Goal: Information Seeking & Learning: Learn about a topic

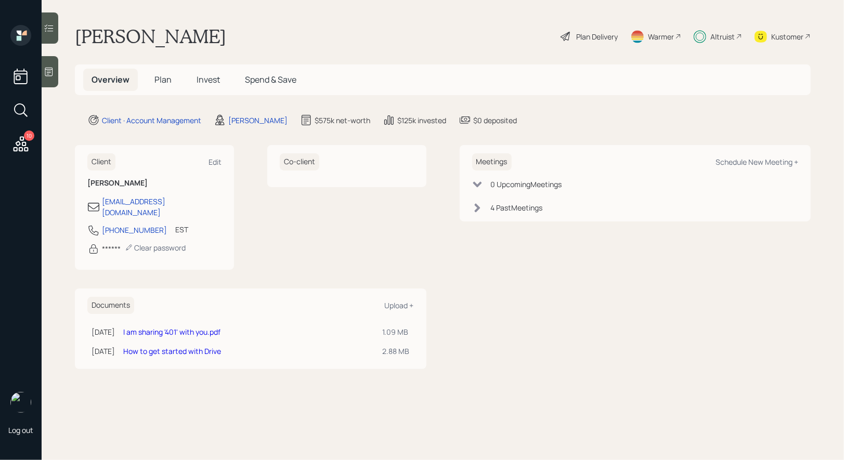
click at [209, 78] on span "Invest" at bounding box center [208, 79] width 23 height 11
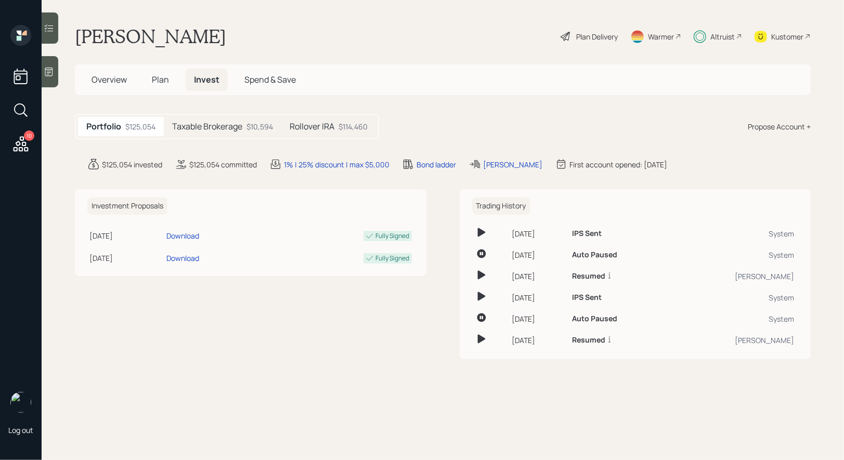
click at [220, 123] on h5 "Taxable Brokerage" at bounding box center [207, 127] width 70 height 10
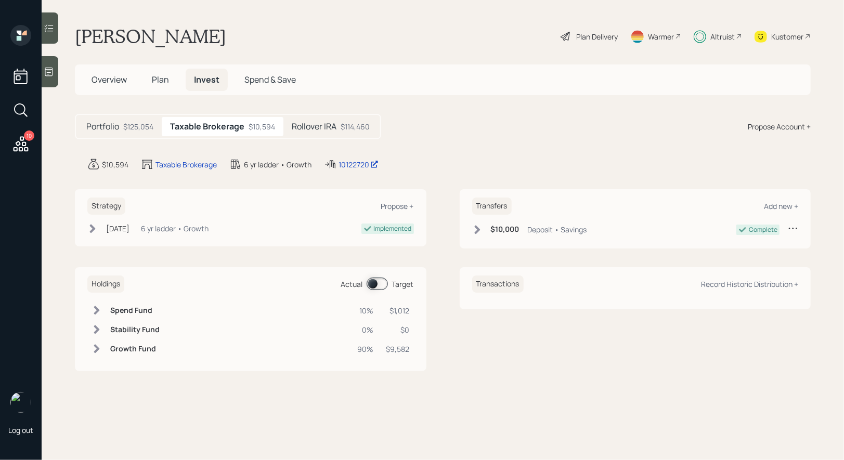
click at [343, 121] on div "$114,460" at bounding box center [355, 126] width 29 height 11
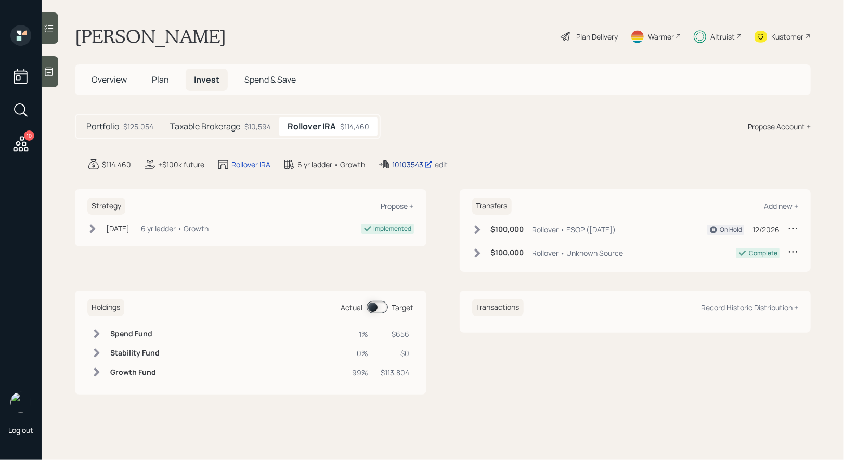
click at [411, 162] on div "10103543" at bounding box center [412, 164] width 41 height 11
click at [160, 74] on span "Plan" at bounding box center [160, 79] width 17 height 11
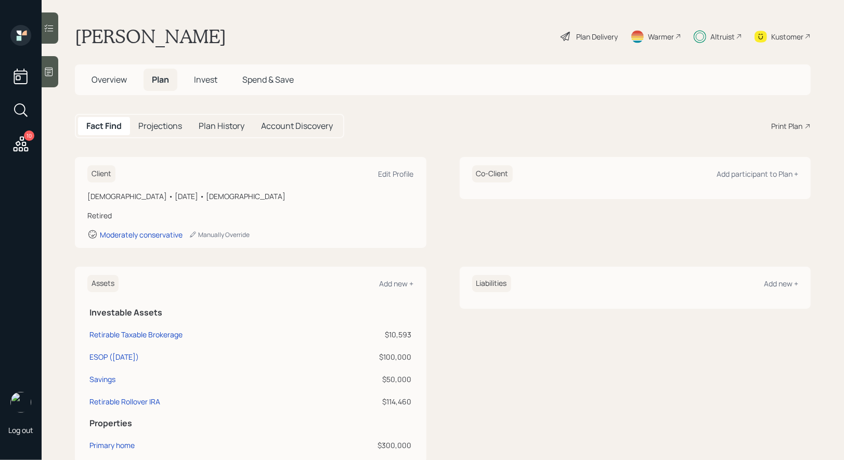
click at [594, 37] on div "Plan Delivery" at bounding box center [597, 36] width 42 height 11
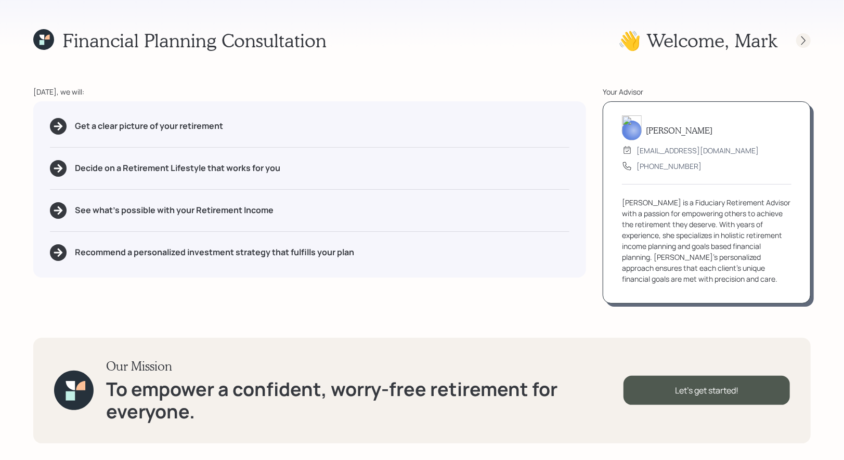
click at [805, 40] on icon at bounding box center [804, 40] width 4 height 9
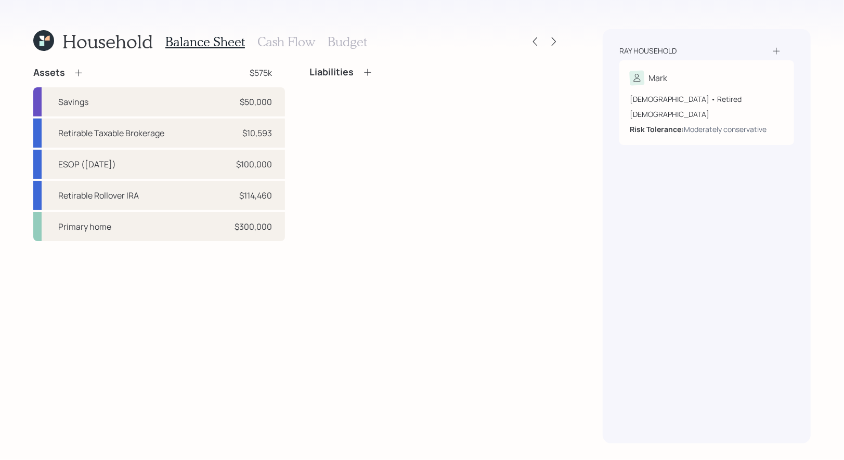
click at [303, 38] on h3 "Cash Flow" at bounding box center [287, 41] width 58 height 15
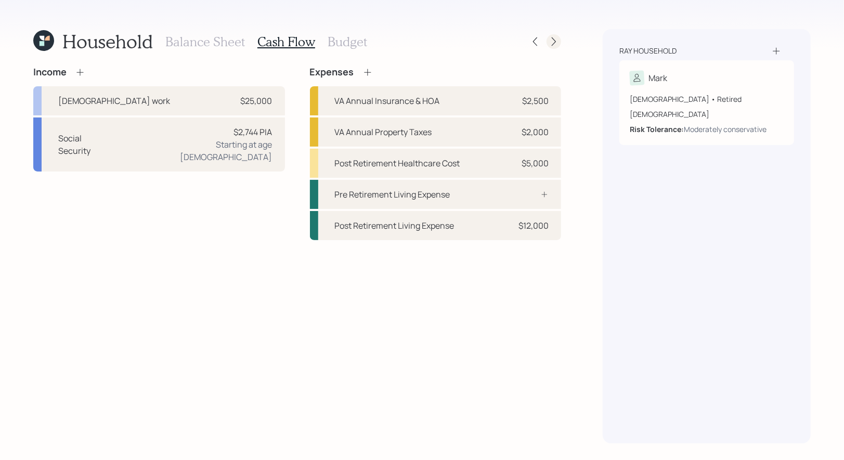
click at [554, 42] on icon at bounding box center [554, 41] width 10 height 10
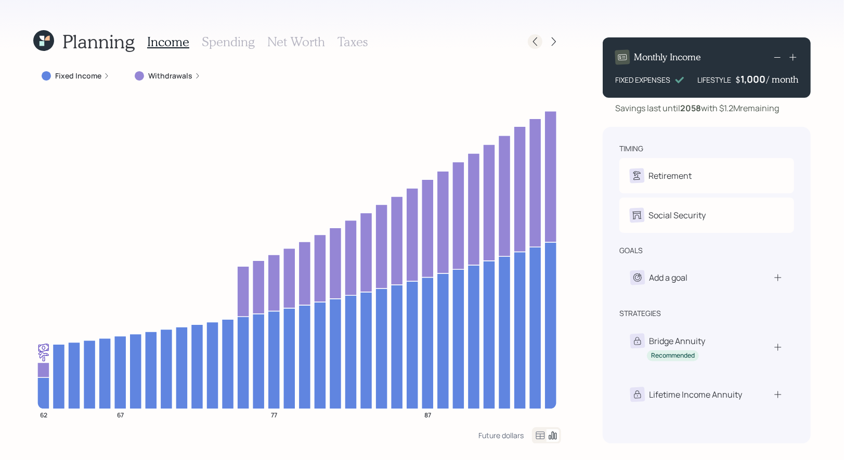
click at [536, 38] on icon at bounding box center [535, 41] width 10 height 10
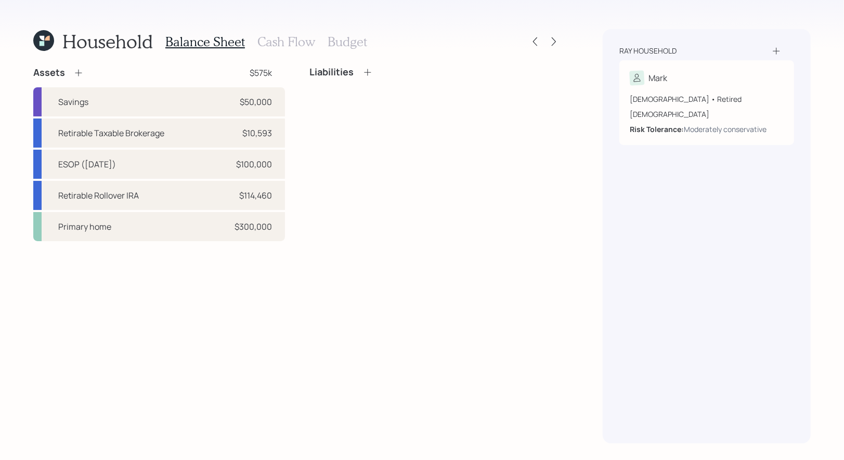
click at [567, 46] on div "Household Balance Sheet Cash Flow Budget Assets $575k Savings $50,000 Retirable…" at bounding box center [422, 230] width 844 height 460
click at [556, 41] on icon at bounding box center [554, 41] width 10 height 10
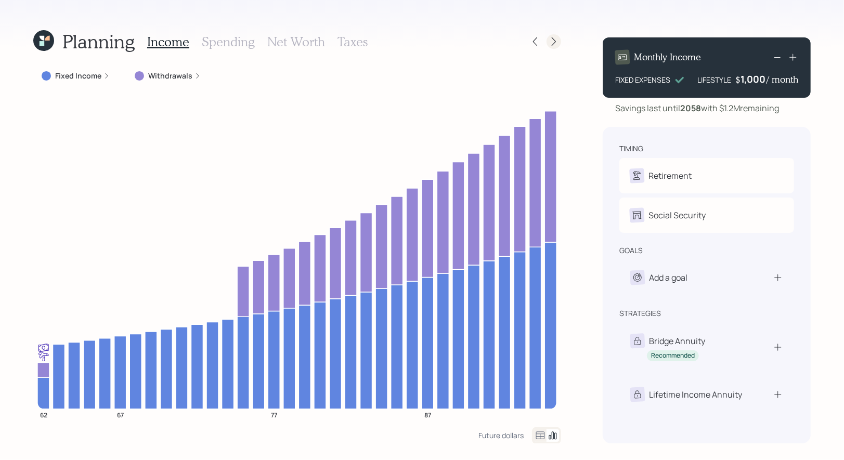
click at [553, 42] on icon at bounding box center [554, 41] width 10 height 10
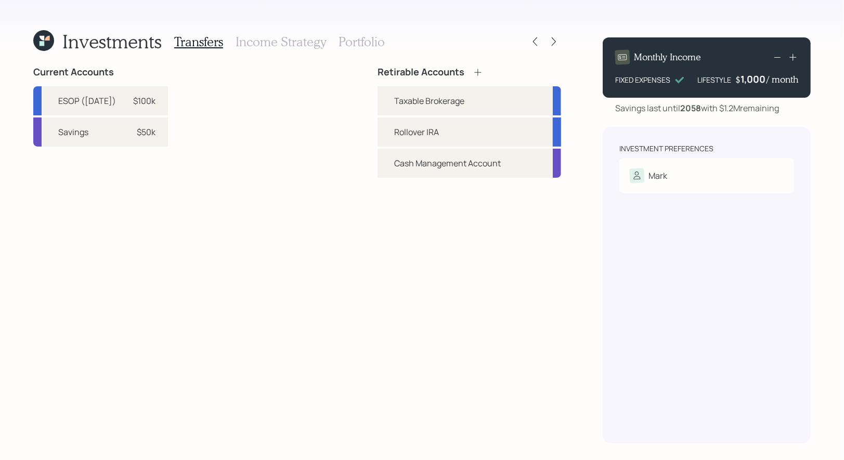
click at [362, 40] on h3 "Portfolio" at bounding box center [362, 41] width 46 height 15
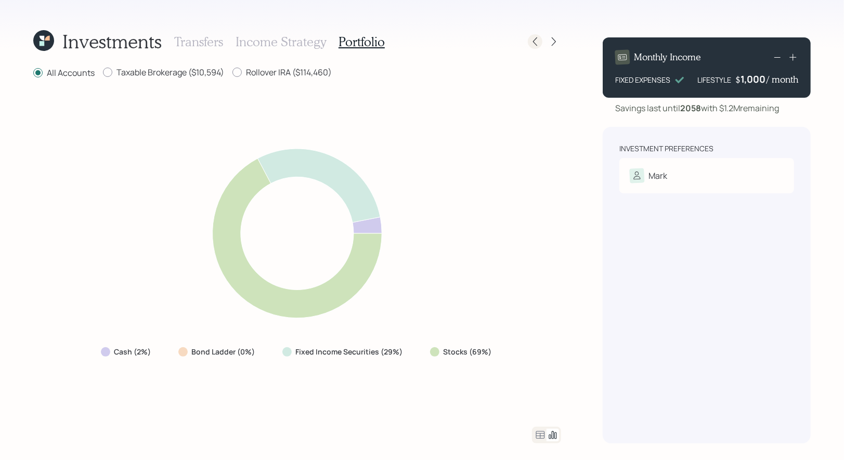
click at [535, 40] on icon at bounding box center [535, 41] width 4 height 9
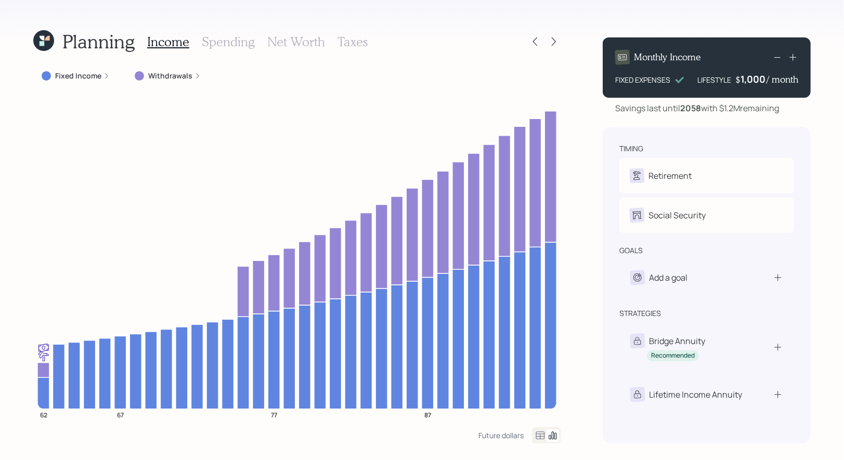
click at [41, 44] on icon at bounding box center [42, 43] width 5 height 5
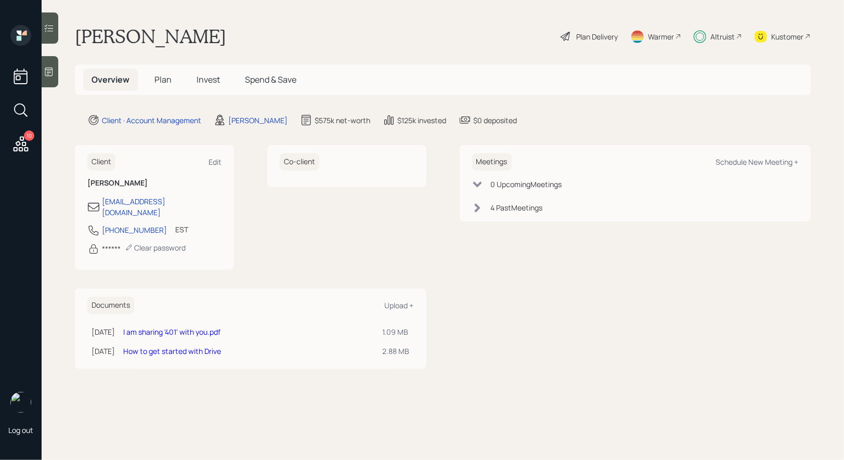
click at [204, 80] on span "Invest" at bounding box center [208, 79] width 23 height 11
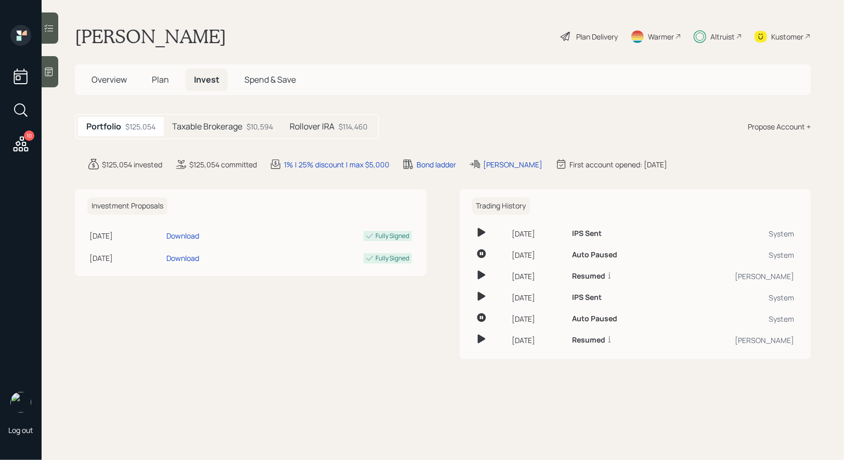
click at [338, 126] on div "Rollover IRA $114,460" at bounding box center [328, 126] width 95 height 19
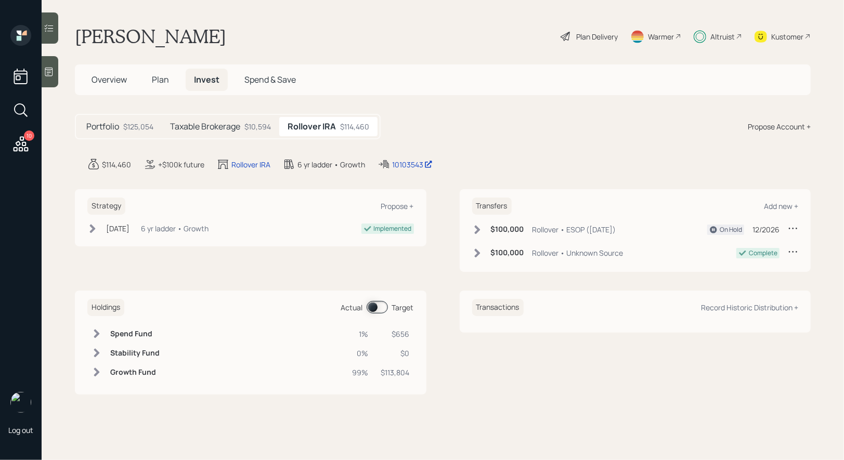
click at [218, 123] on h5 "Taxable Brokerage" at bounding box center [205, 127] width 70 height 10
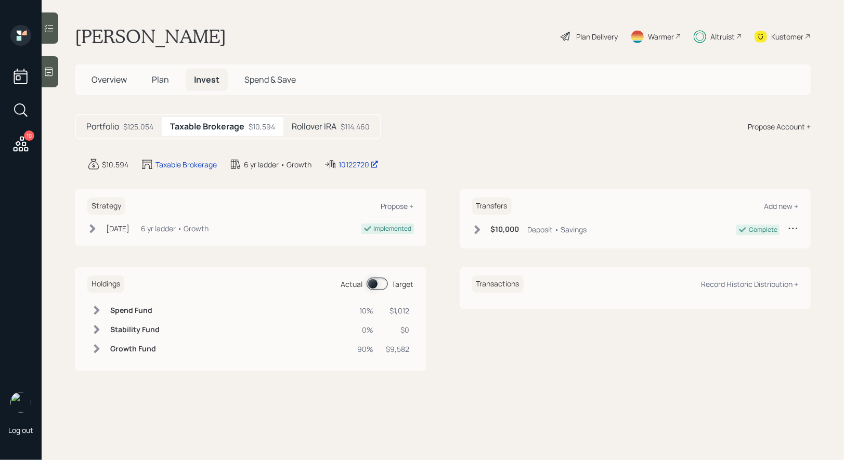
click at [313, 123] on h5 "Rollover IRA" at bounding box center [314, 127] width 45 height 10
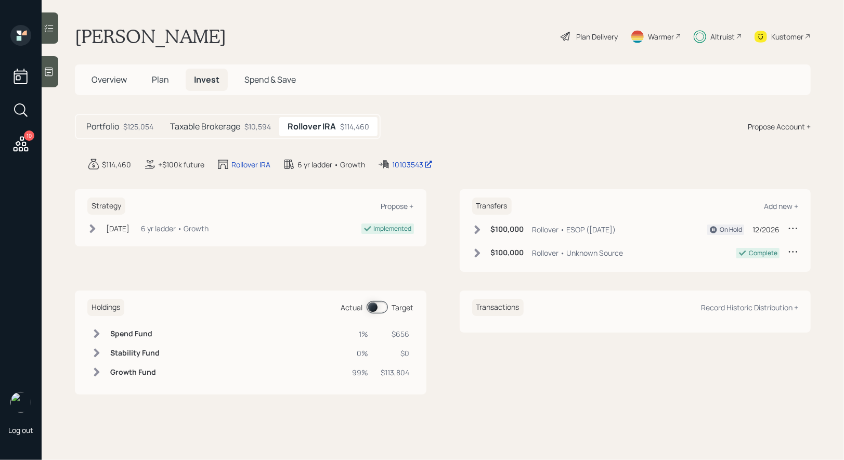
click at [374, 308] on span at bounding box center [377, 307] width 21 height 12
click at [211, 120] on div "Taxable Brokerage $10,594" at bounding box center [221, 126] width 118 height 19
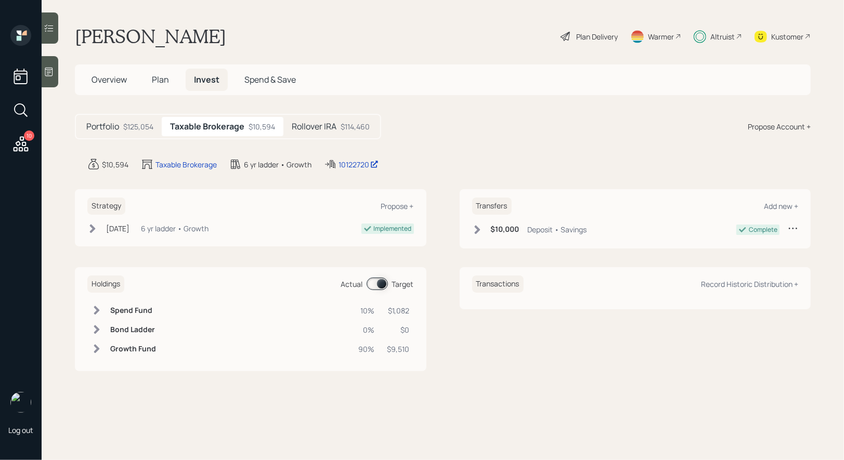
click at [380, 279] on span at bounding box center [377, 284] width 21 height 12
click at [374, 284] on span at bounding box center [377, 284] width 21 height 12
click at [163, 79] on span "Plan" at bounding box center [160, 79] width 17 height 11
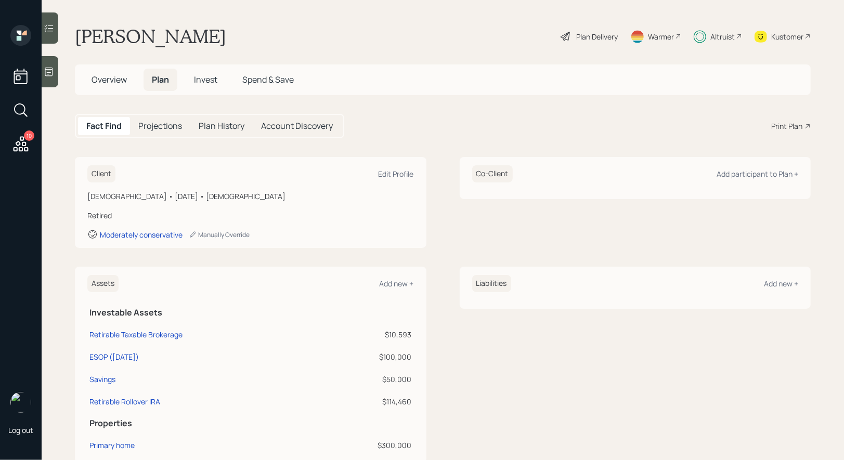
click at [583, 33] on div "Plan Delivery" at bounding box center [597, 36] width 42 height 11
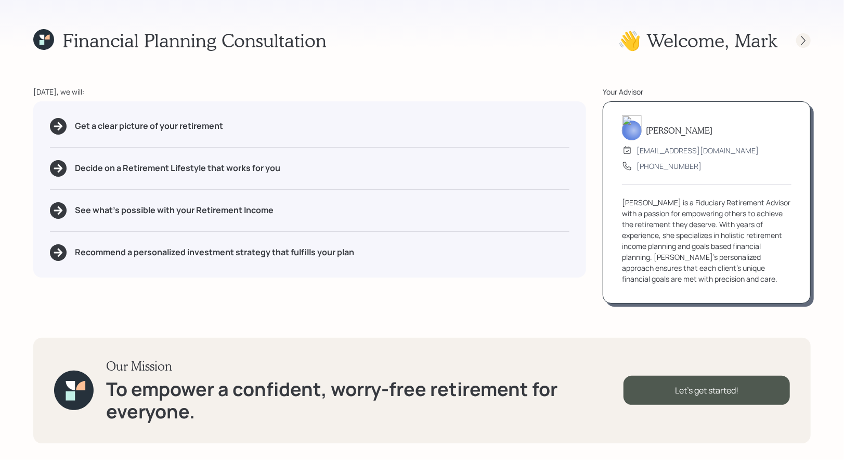
click at [804, 39] on icon at bounding box center [804, 40] width 4 height 9
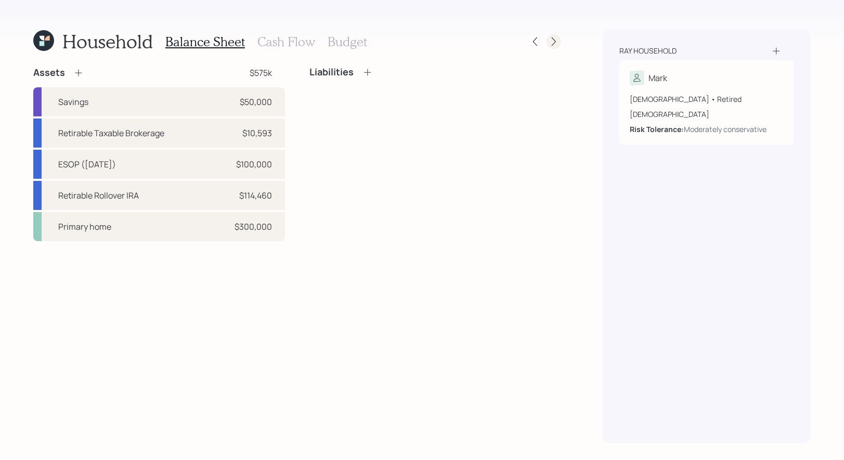
click at [554, 39] on icon at bounding box center [554, 41] width 4 height 9
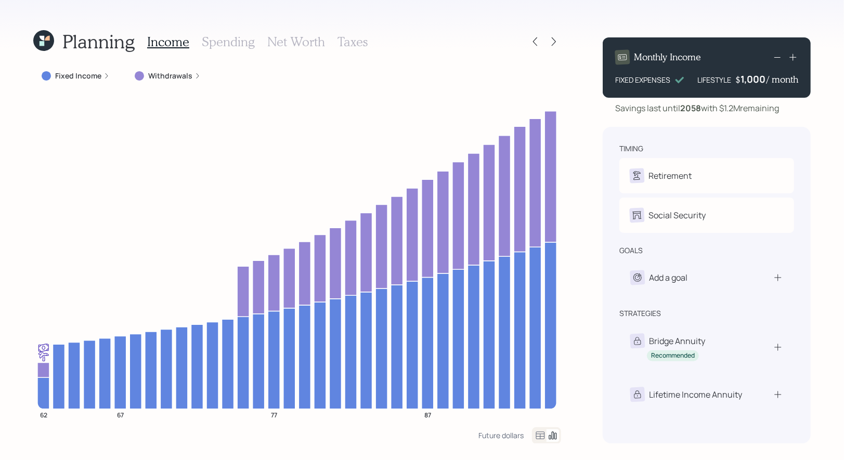
click at [282, 34] on h3 "Net Worth" at bounding box center [296, 41] width 58 height 15
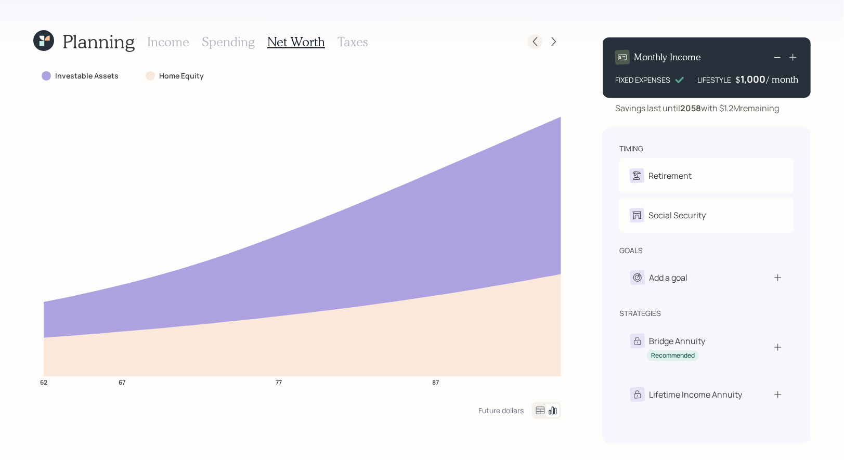
click at [536, 46] on icon at bounding box center [535, 41] width 10 height 10
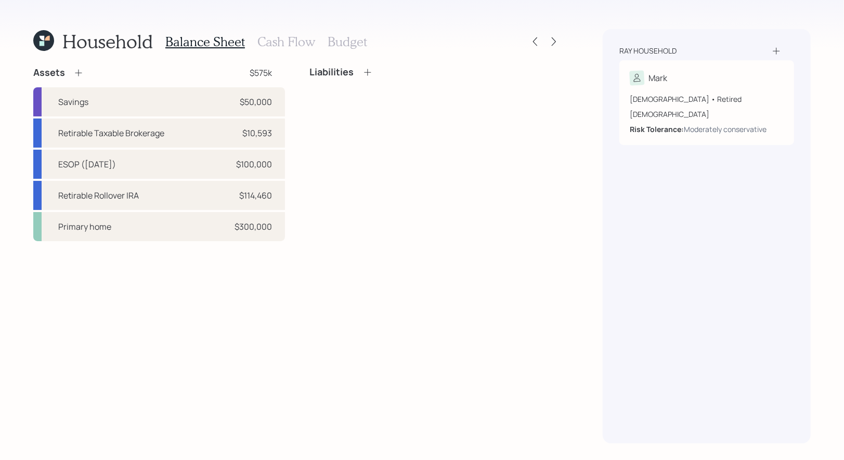
click at [333, 38] on h3 "Budget" at bounding box center [348, 41] width 40 height 15
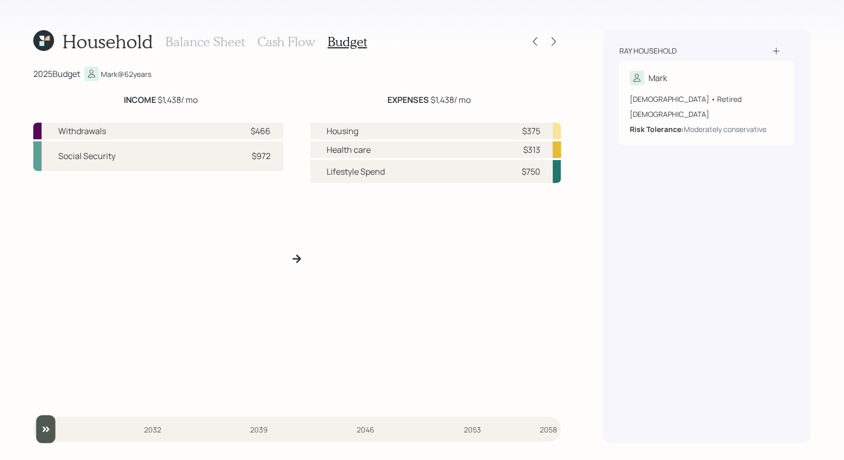
click at [212, 34] on h3 "Balance Sheet" at bounding box center [205, 41] width 80 height 15
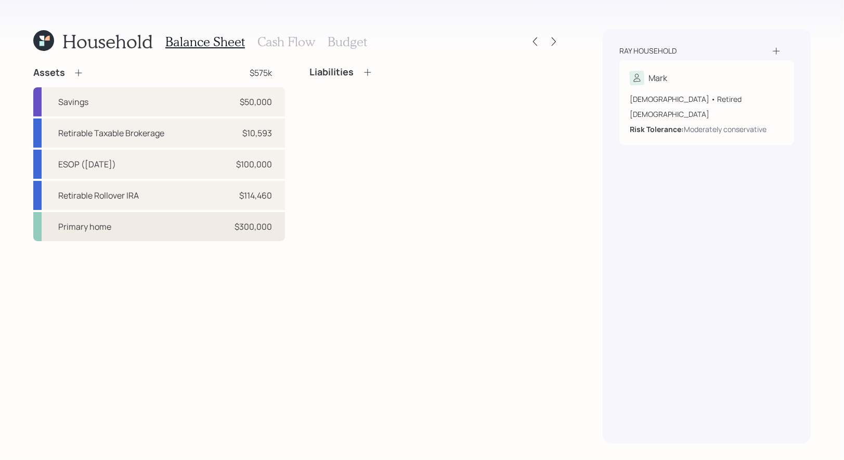
click at [156, 238] on div "Primary home $300,000" at bounding box center [159, 226] width 252 height 29
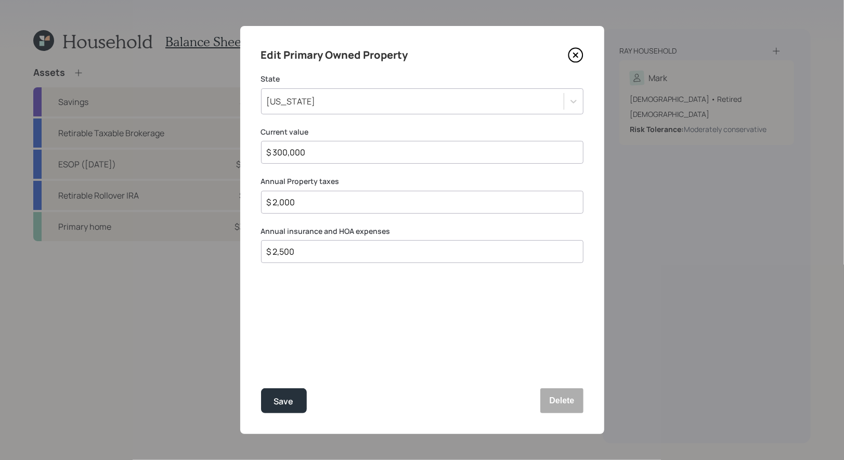
click at [576, 53] on icon at bounding box center [576, 55] width 16 height 16
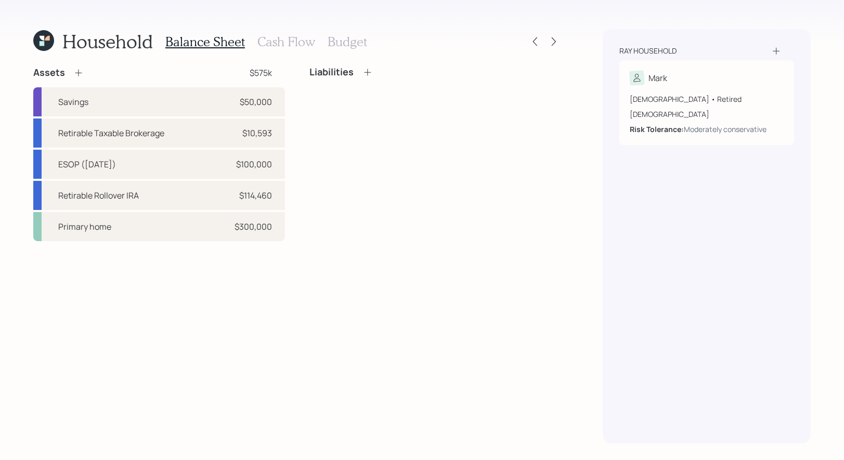
click at [350, 36] on h3 "Budget" at bounding box center [348, 41] width 40 height 15
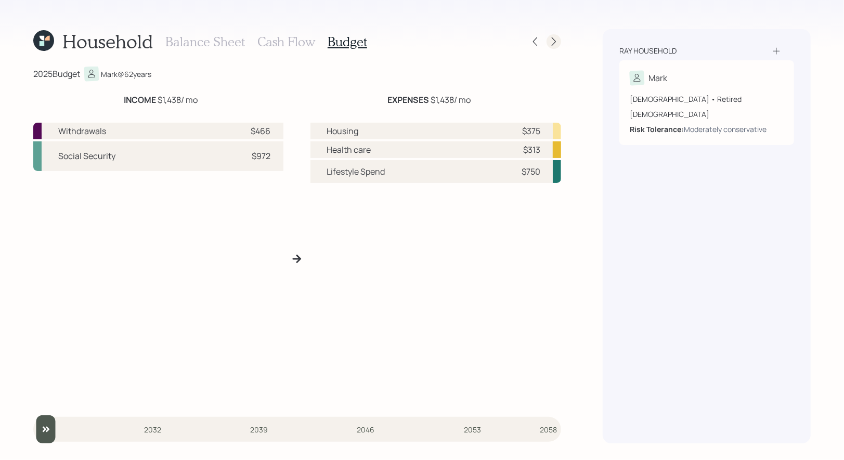
click at [554, 41] on icon at bounding box center [554, 41] width 10 height 10
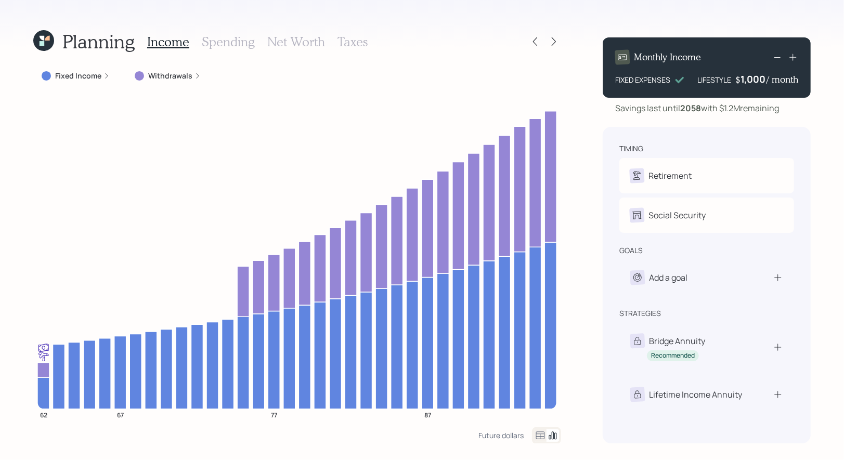
click at [38, 38] on icon at bounding box center [43, 40] width 21 height 21
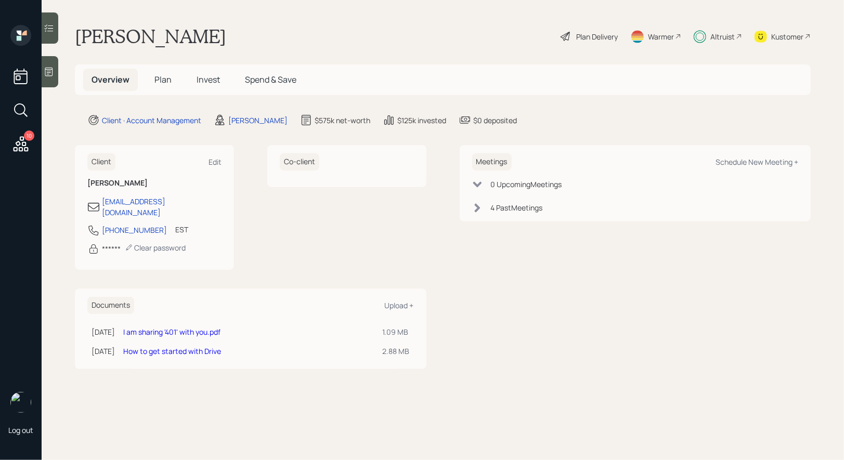
click at [279, 82] on span "Spend & Save" at bounding box center [271, 79] width 52 height 11
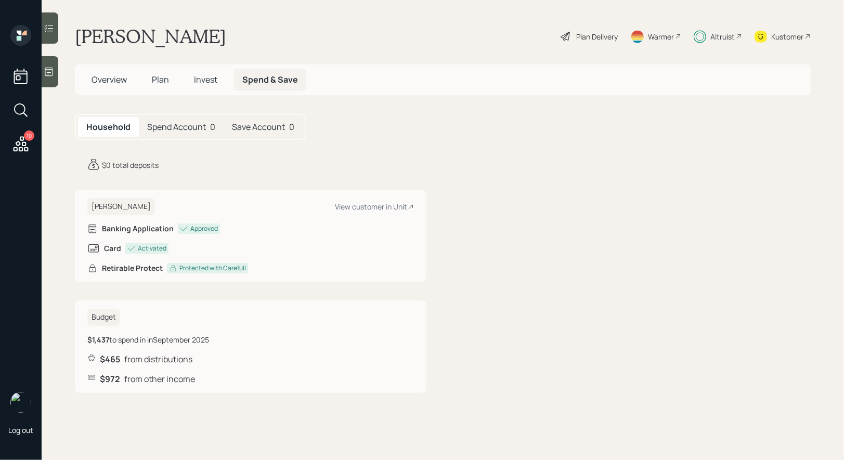
click at [100, 84] on span "Overview" at bounding box center [109, 79] width 35 height 11
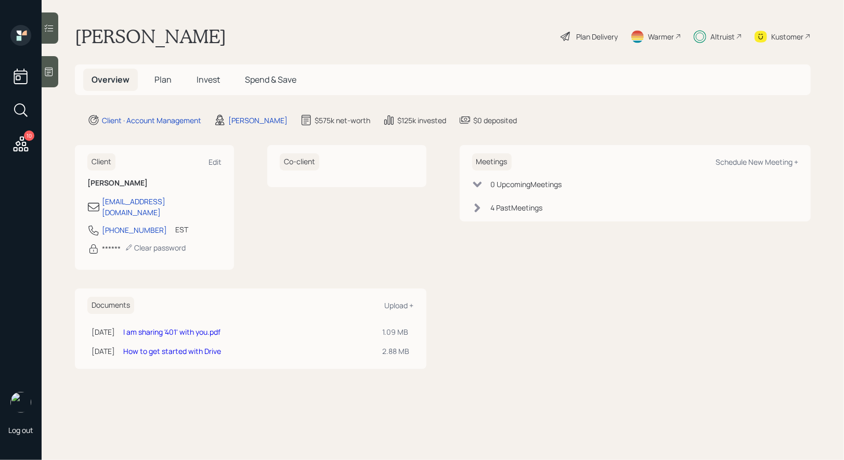
click at [162, 80] on span "Plan" at bounding box center [163, 79] width 17 height 11
